Goal: Information Seeking & Learning: Find specific fact

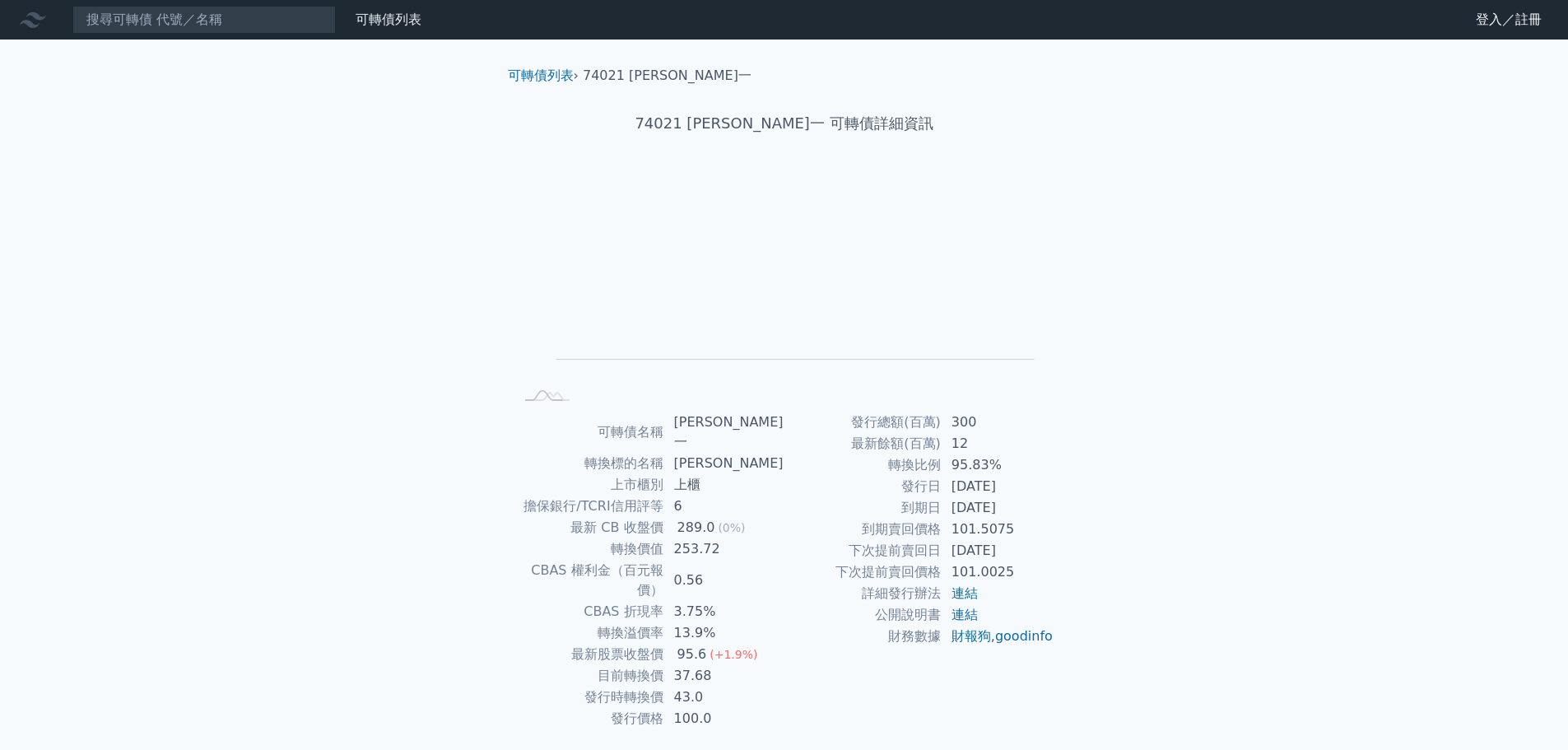
click at [691, 517] on div "289.0" at bounding box center [696, 527] width 44 height 20
click at [685, 538] on td "253.72" at bounding box center [724, 549] width 120 height 21
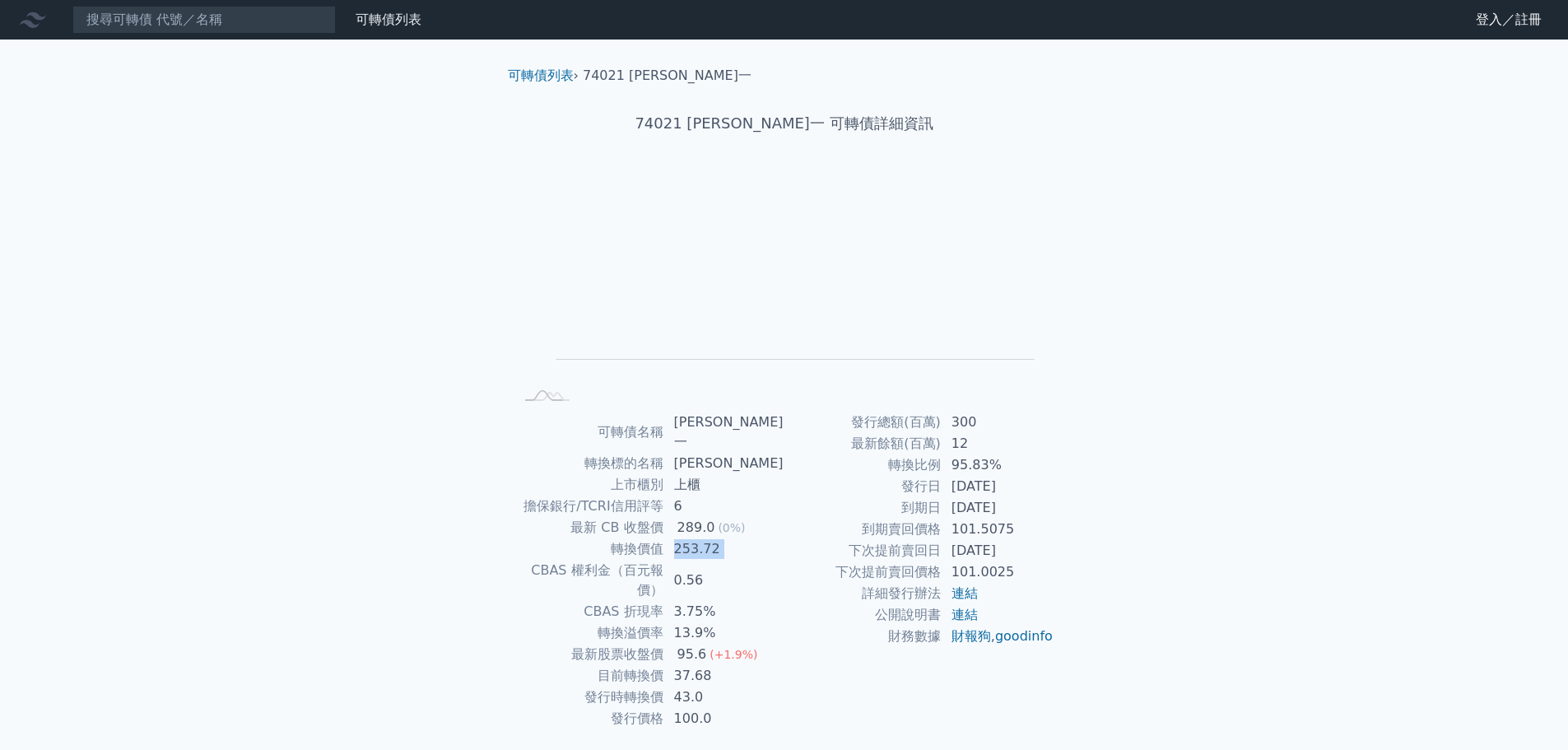
drag, startPoint x: 685, startPoint y: 532, endPoint x: 684, endPoint y: 561, distance: 29.0
click at [685, 538] on td "253.72" at bounding box center [724, 549] width 120 height 21
click at [684, 561] on td "0.56" at bounding box center [724, 580] width 120 height 41
click at [684, 601] on td "3.75%" at bounding box center [724, 612] width 120 height 21
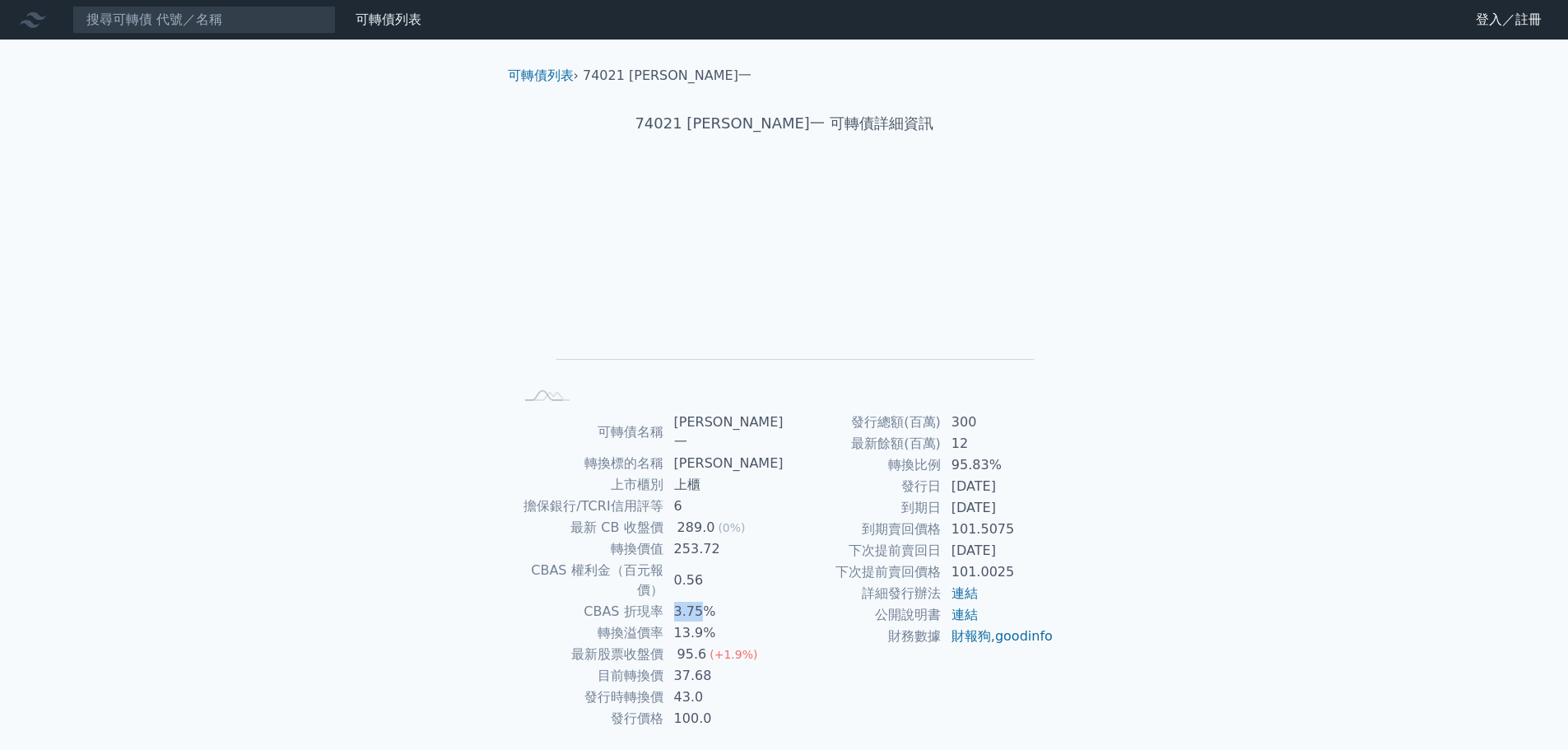
click at [684, 601] on td "3.75%" at bounding box center [724, 612] width 120 height 21
click at [684, 622] on td "13.9%" at bounding box center [724, 633] width 120 height 21
click at [686, 665] on td "37.68" at bounding box center [724, 676] width 120 height 21
click at [687, 665] on td "37.68" at bounding box center [724, 676] width 120 height 21
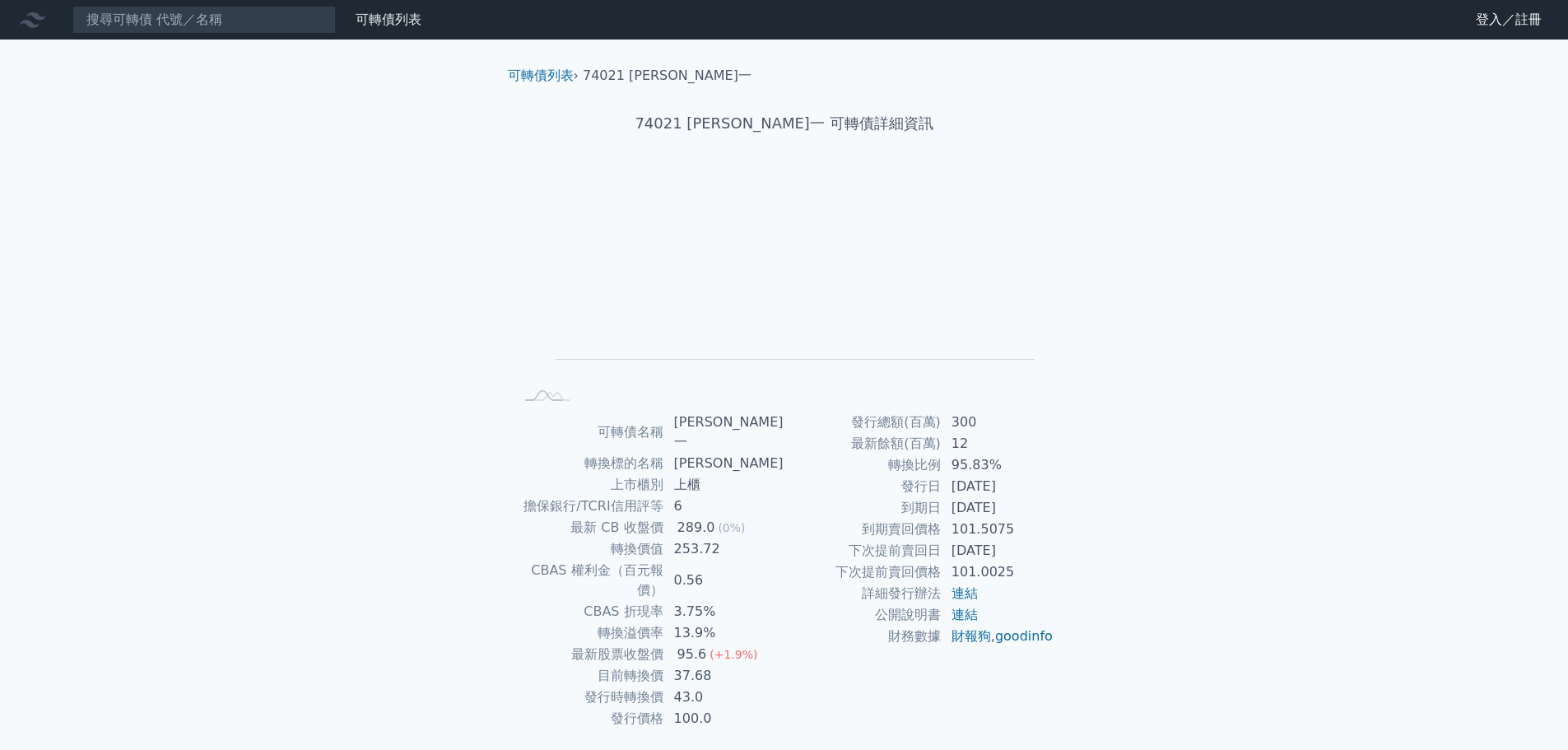
click at [688, 687] on td "43.0" at bounding box center [724, 697] width 120 height 21
click at [707, 665] on td "37.68" at bounding box center [724, 676] width 120 height 21
click at [719, 665] on td "37.68" at bounding box center [724, 676] width 120 height 21
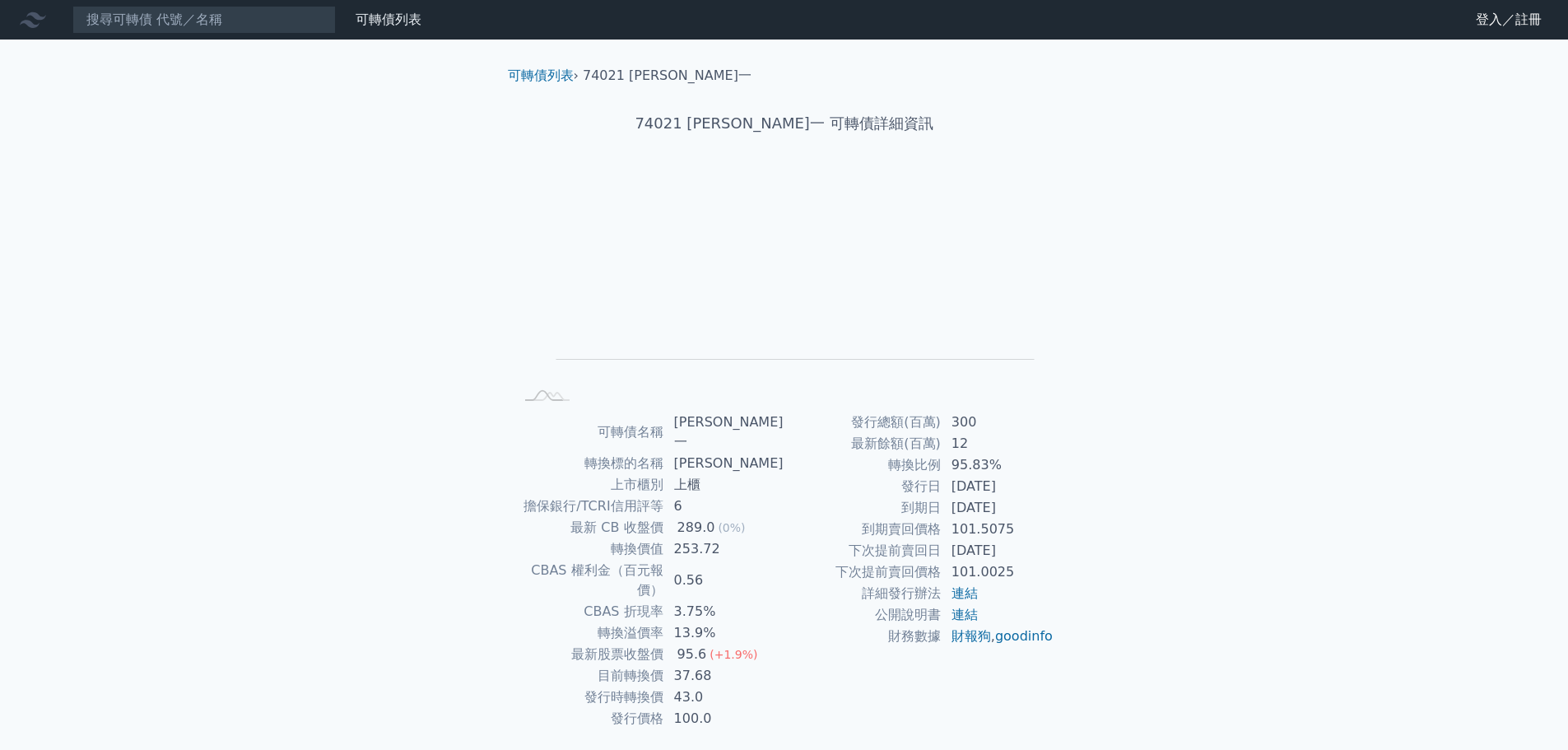
drag, startPoint x: 1005, startPoint y: 461, endPoint x: 953, endPoint y: 461, distance: 52.0
click at [980, 461] on td "95.83%" at bounding box center [997, 464] width 112 height 21
click at [953, 461] on td "95.83%" at bounding box center [997, 464] width 112 height 21
click at [1035, 471] on tr "轉換比例 95.83%" at bounding box center [919, 464] width 270 height 21
click at [1031, 475] on td "95.83%" at bounding box center [997, 464] width 112 height 21
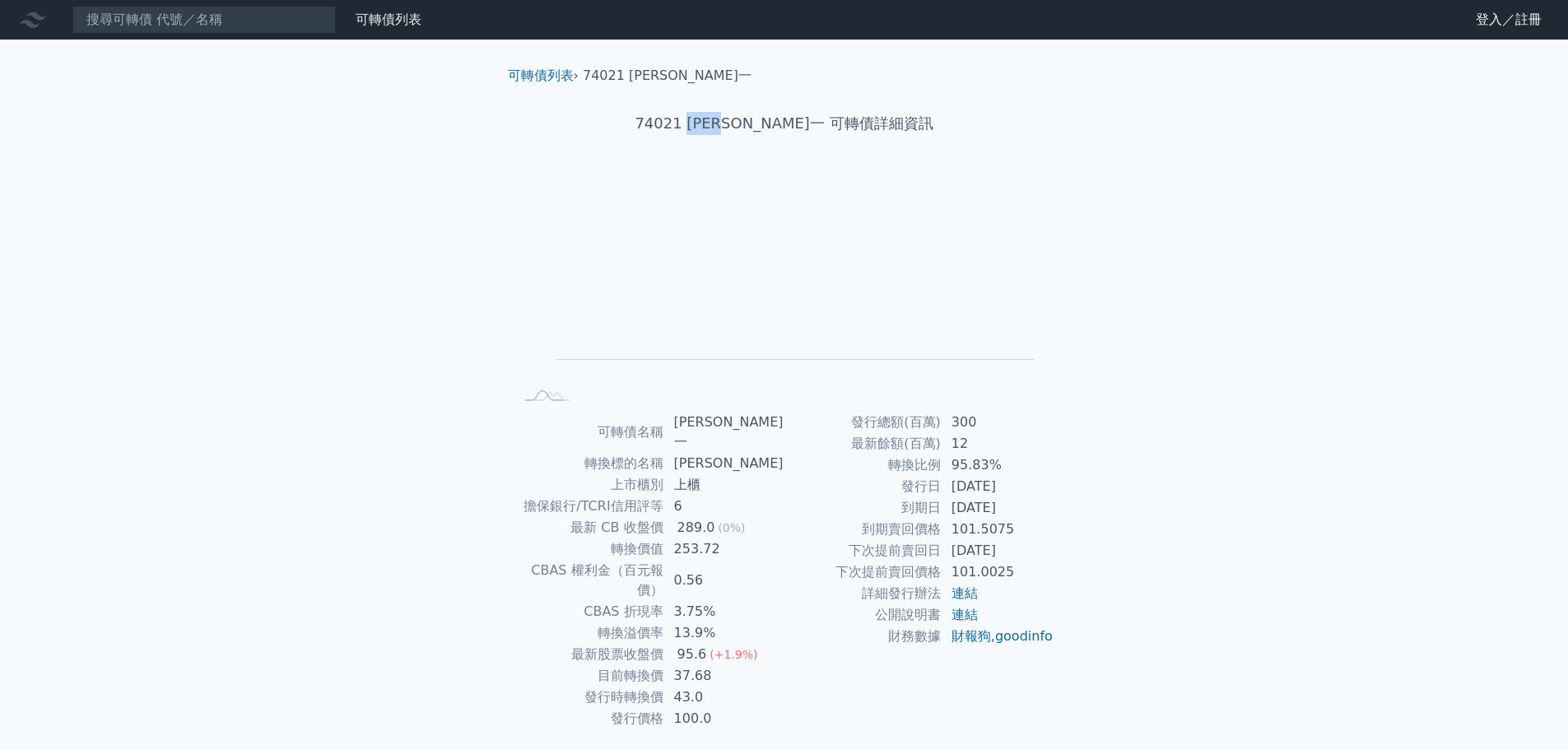
drag, startPoint x: 735, startPoint y: 127, endPoint x: 781, endPoint y: 127, distance: 46.0
click at [781, 127] on h1 "74021 [PERSON_NAME]一 可轉債詳細資訊" at bounding box center [784, 123] width 580 height 23
copy h1 "[PERSON_NAME]一"
click at [542, 78] on link "可轉債列表" at bounding box center [540, 75] width 65 height 15
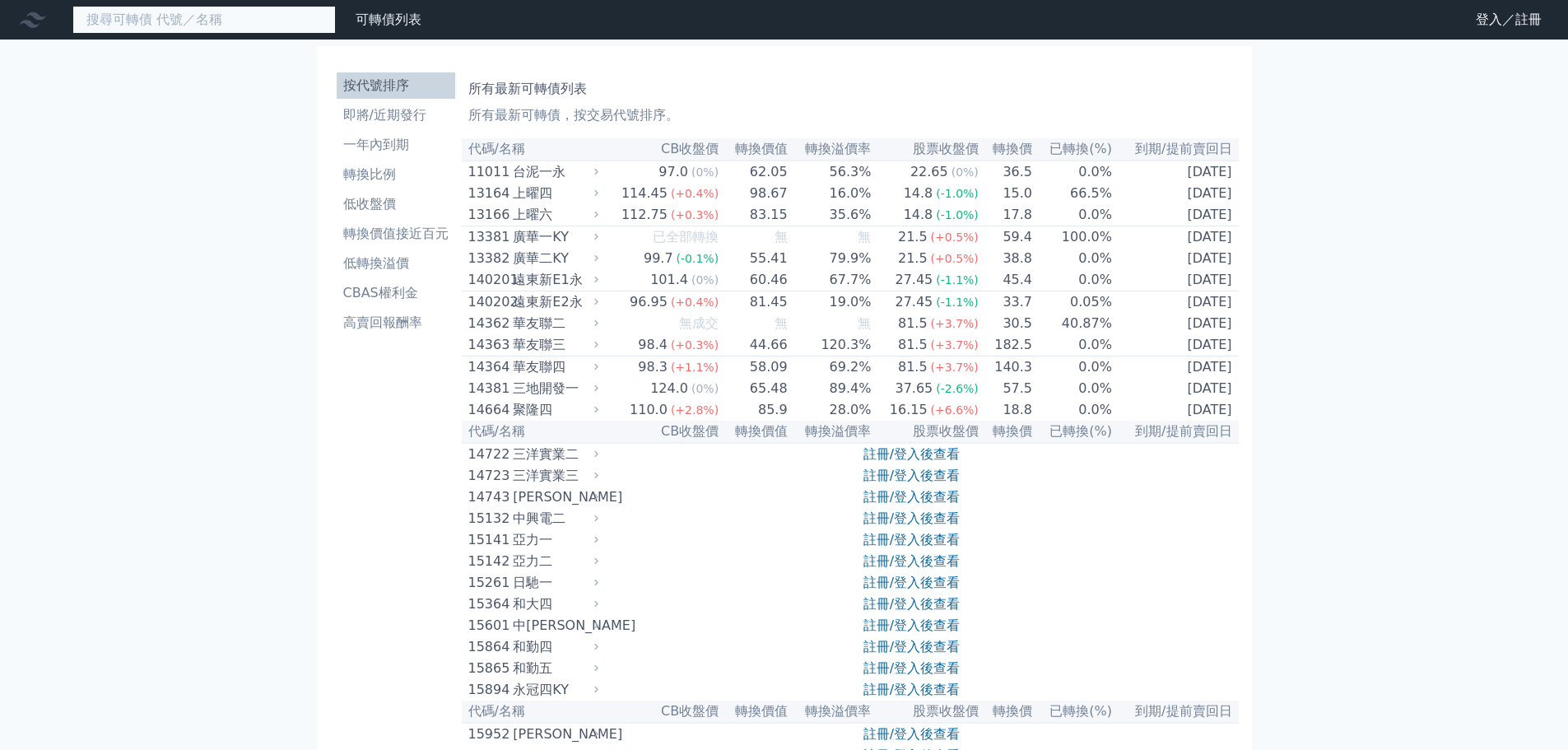
click at [242, 17] on input at bounding box center [204, 19] width 263 height 28
paste input "[PERSON_NAME]一"
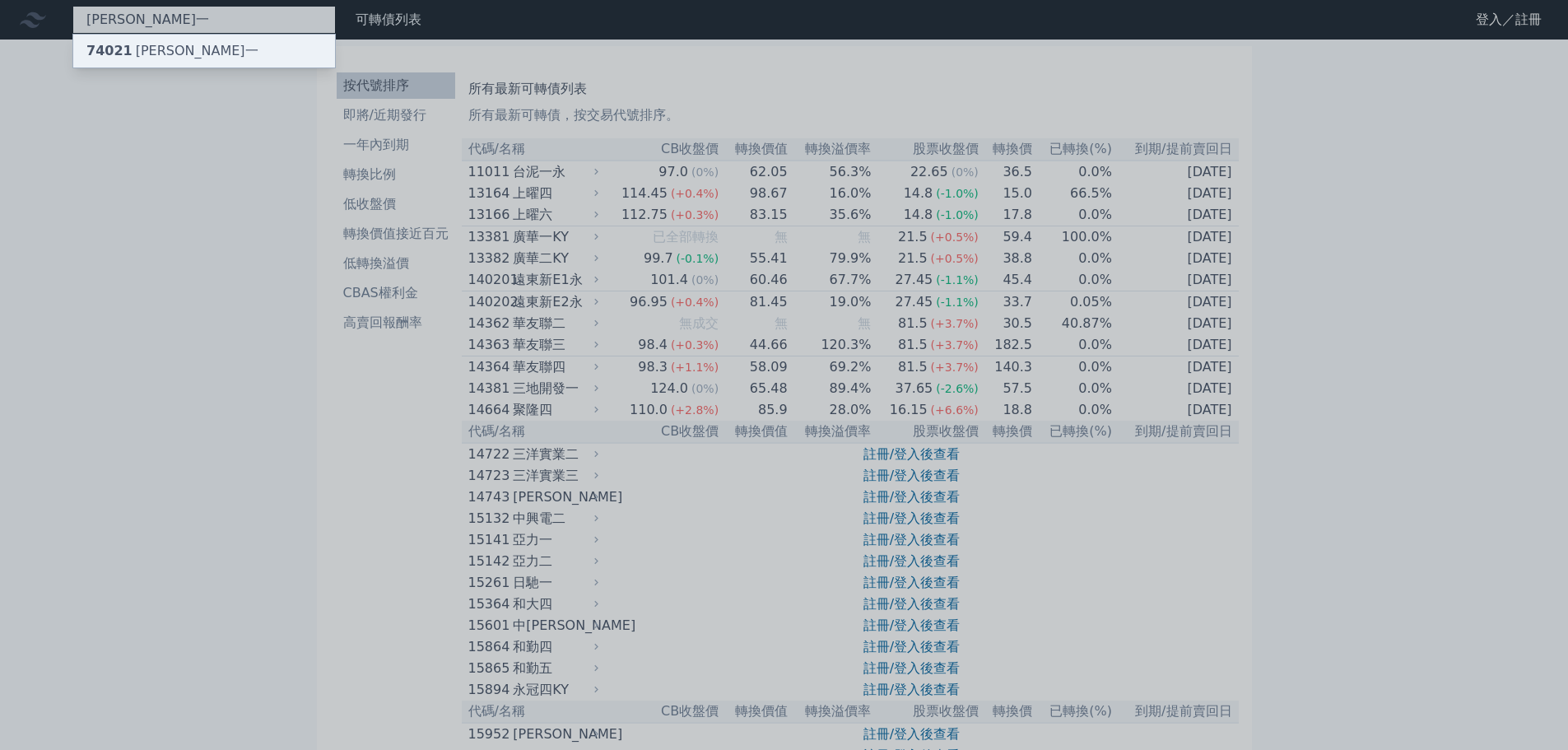
type input "[PERSON_NAME]一"
click at [233, 42] on div "74021 [PERSON_NAME]一" at bounding box center [204, 51] width 261 height 33
